Goal: Find specific page/section: Find specific page/section

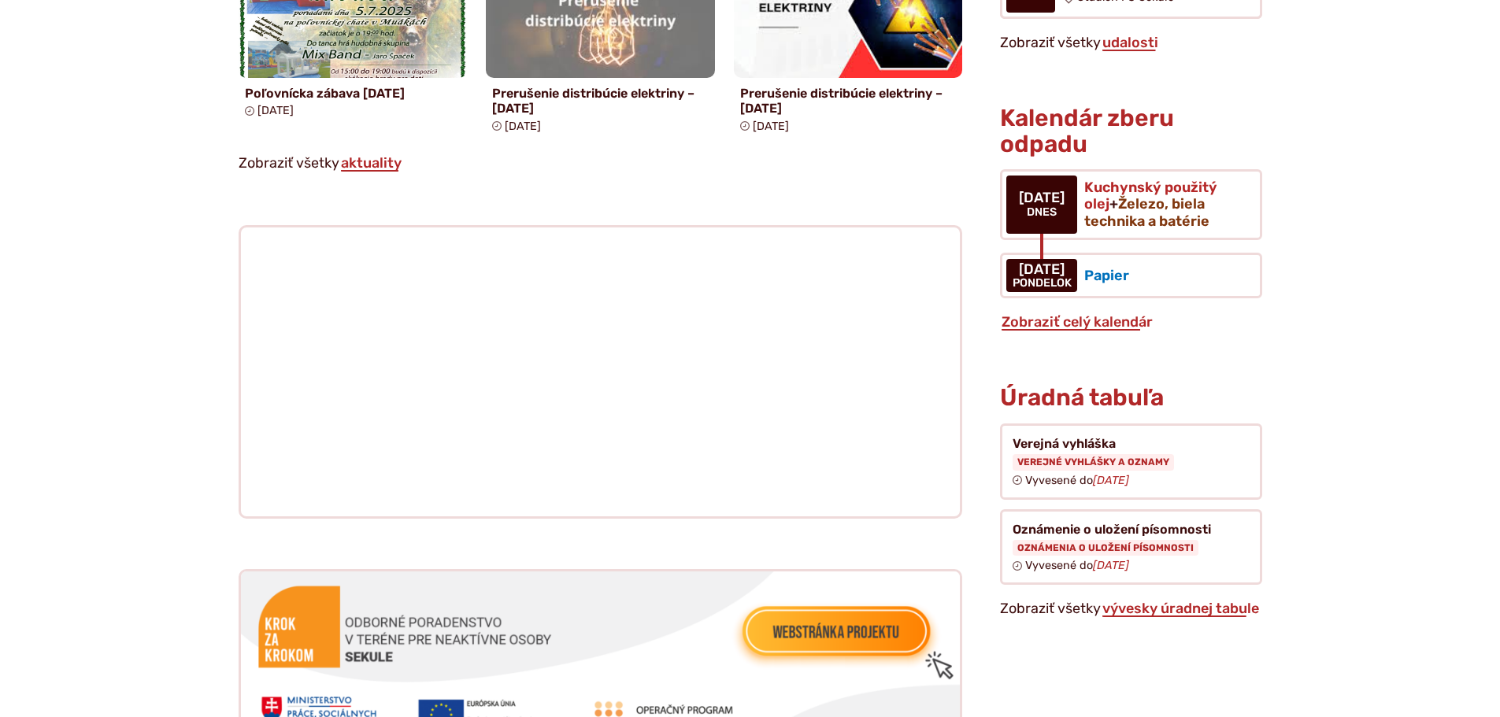
scroll to position [1653, 0]
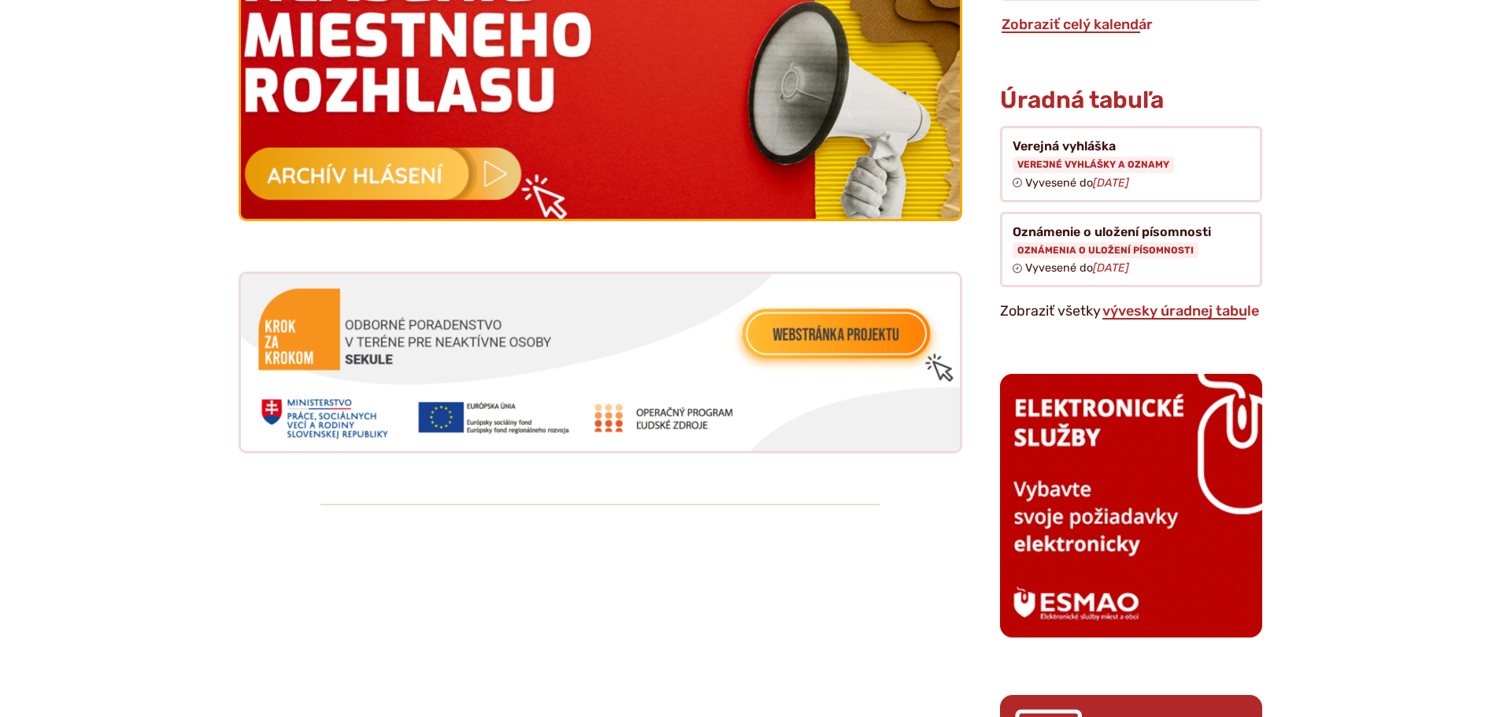
click at [439, 182] on img at bounding box center [600, 75] width 791 height 318
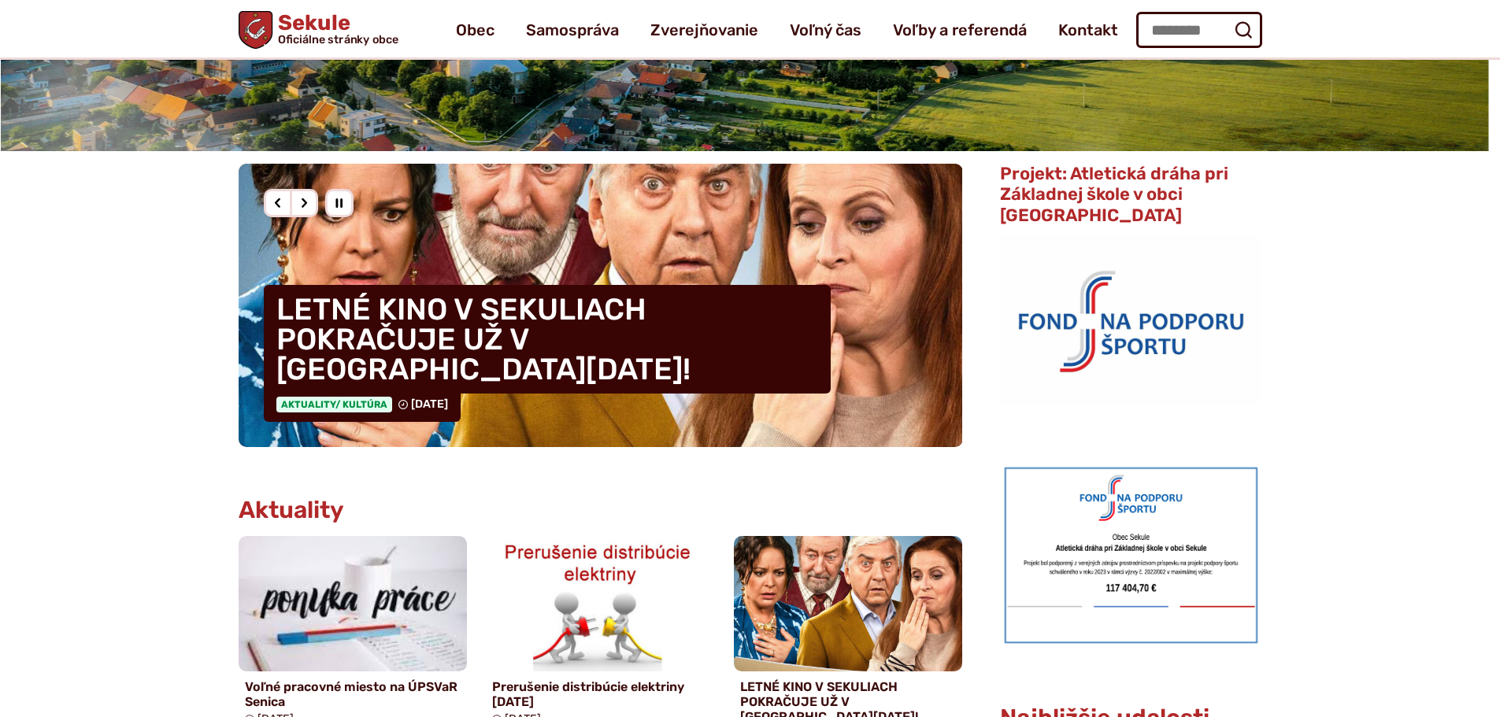
scroll to position [0, 0]
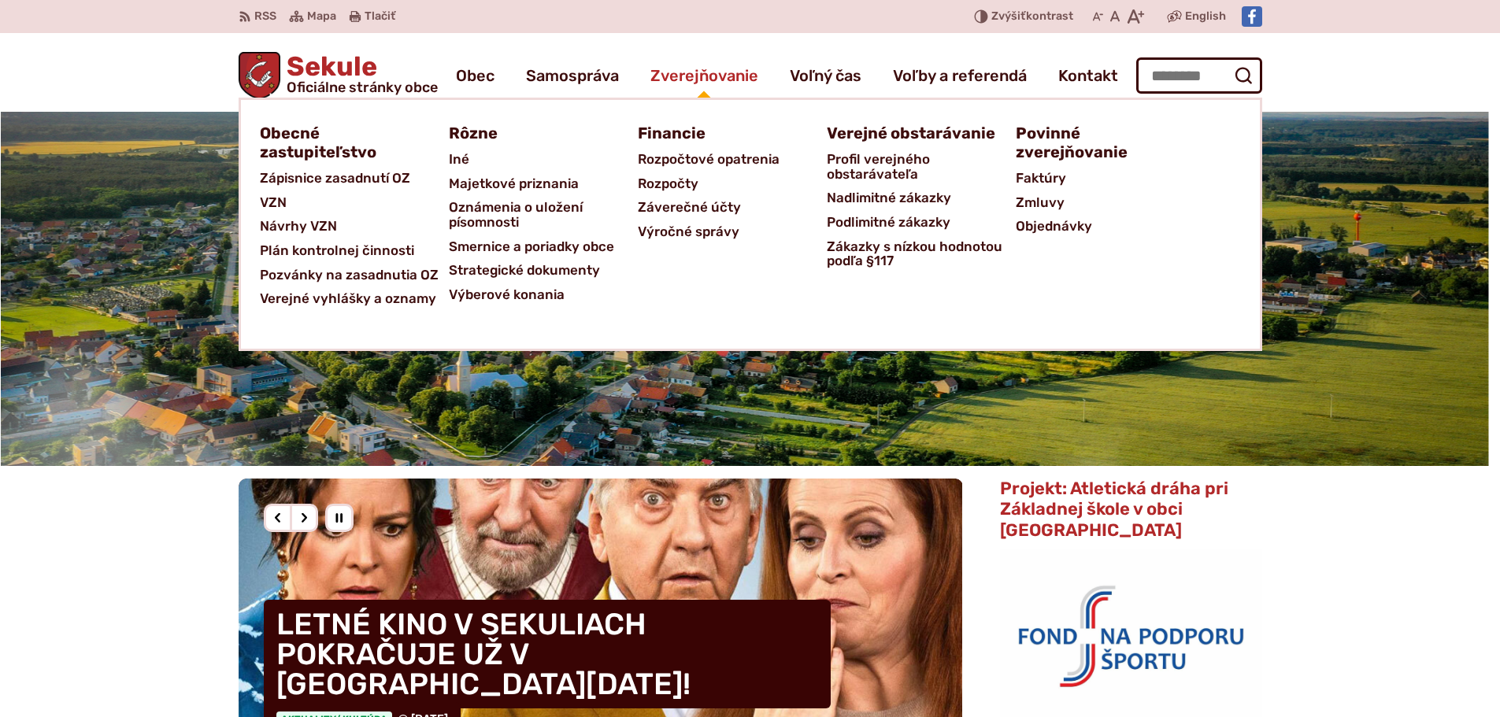
click at [728, 61] on span "Zverejňovanie" at bounding box center [704, 76] width 108 height 44
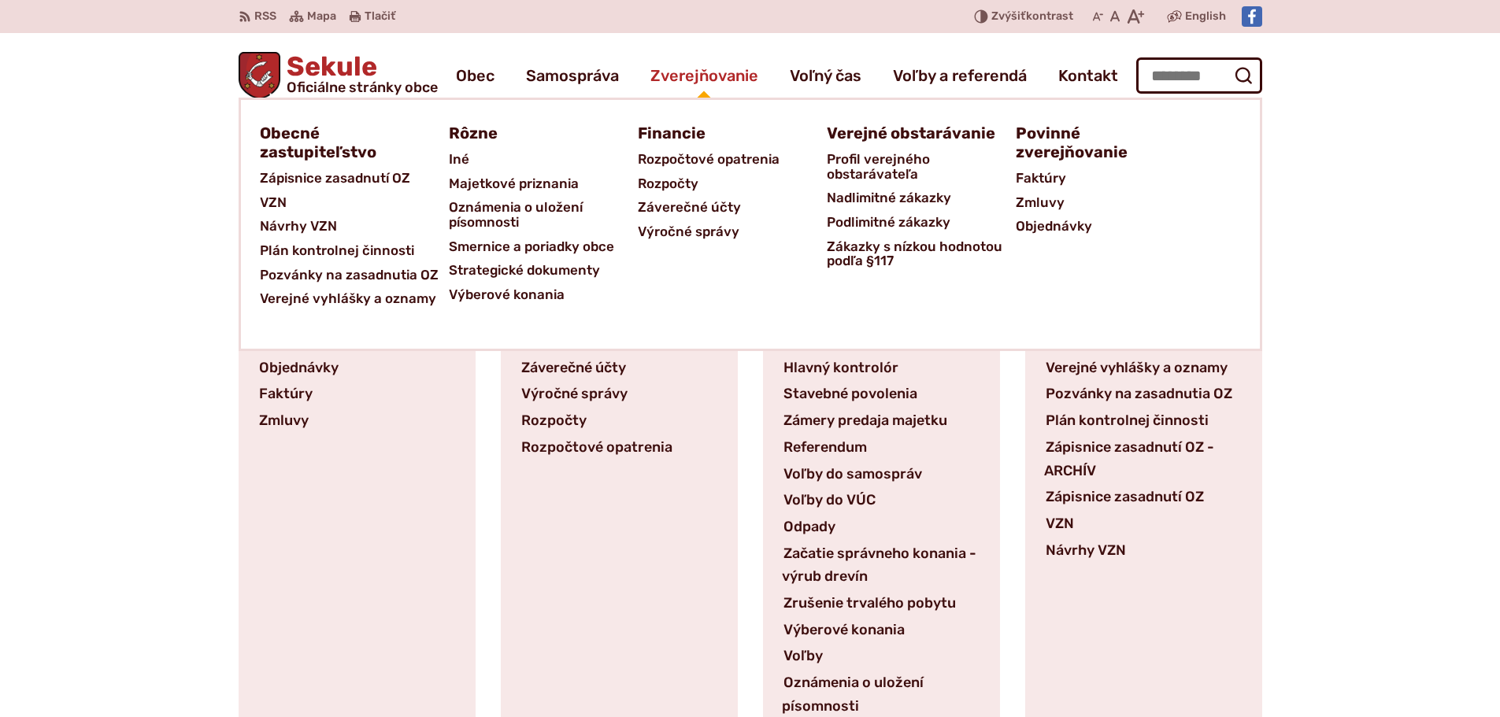
click at [707, 74] on span "Zverejňovanie" at bounding box center [704, 76] width 108 height 44
click at [1031, 224] on span "Objednávky" at bounding box center [1054, 226] width 76 height 24
